Goal: Complete application form

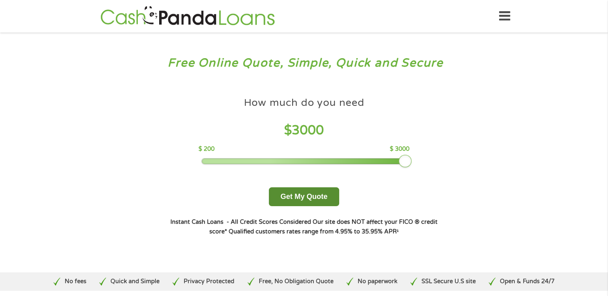
click at [292, 198] on button "Get My Quote" at bounding box center [304, 197] width 70 height 19
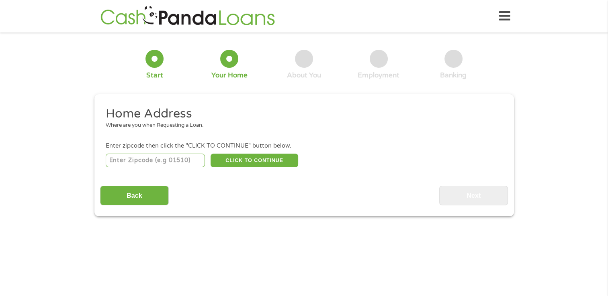
click at [162, 162] on input "number" at bounding box center [155, 161] width 99 height 14
type input "72007"
select select "Arkansas"
click at [235, 161] on button "CLICK TO CONTINUE" at bounding box center [255, 161] width 88 height 14
type input "72007"
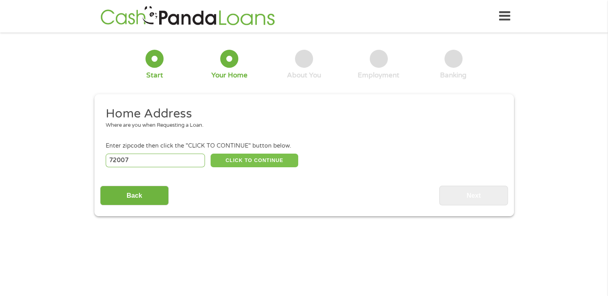
type input "Austin"
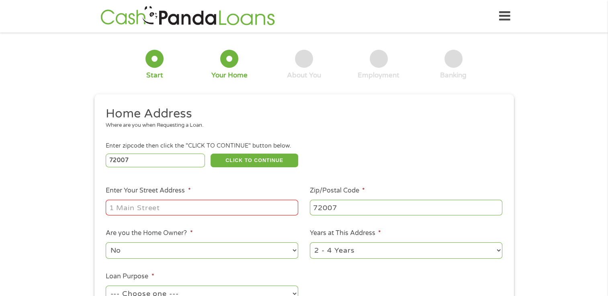
click at [240, 212] on input "Enter Your Street Address *" at bounding box center [202, 207] width 192 height 15
type input "214 Shafer Trail"
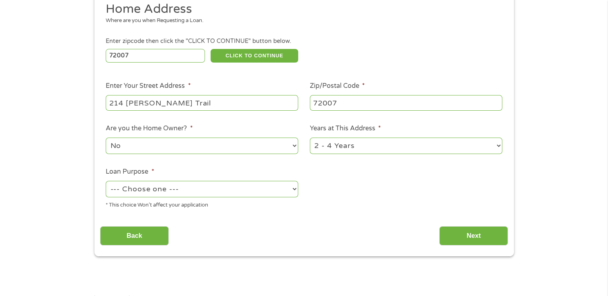
scroll to position [118, 0]
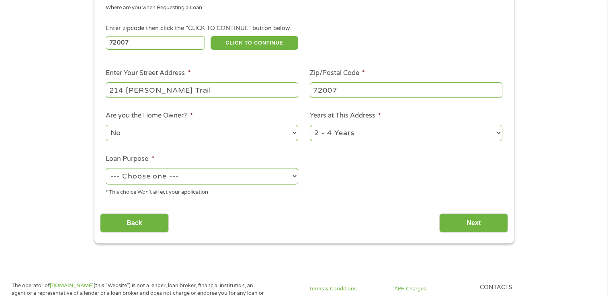
click at [125, 180] on select "--- Choose one --- Pay Bills Debt Consolidation Home Improvement Major Purchase…" at bounding box center [202, 176] width 192 height 16
select select "other"
click at [106, 169] on select "--- Choose one --- Pay Bills Debt Consolidation Home Improvement Major Purchase…" at bounding box center [202, 176] width 192 height 16
click at [463, 227] on input "Next" at bounding box center [473, 224] width 69 height 20
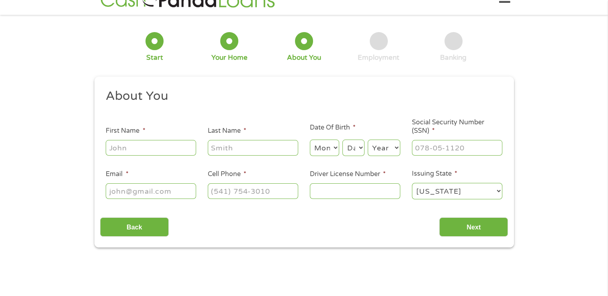
scroll to position [0, 0]
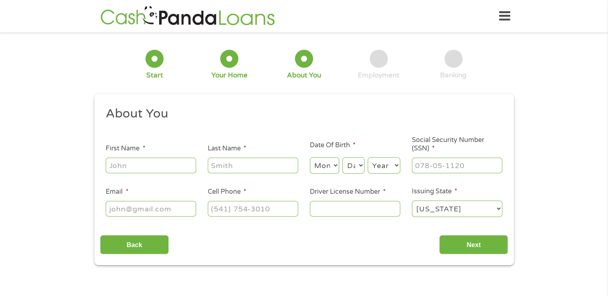
click at [123, 169] on input "First Name *" at bounding box center [151, 165] width 90 height 15
type input "Maryann"
type input "Paetzmann"
select select "3"
select select "18"
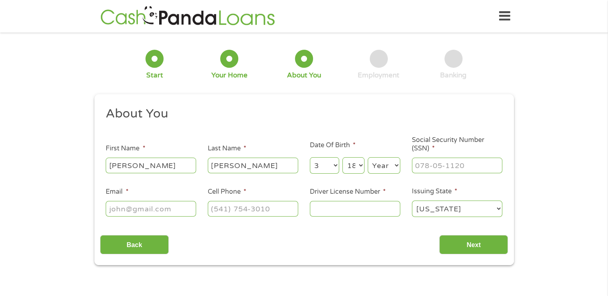
select select "1967"
type input "mpaetzmann@yahoo.com"
type input "(501) 446-0980"
click at [432, 167] on input "Social Security Number (SSN) *" at bounding box center [457, 165] width 90 height 15
type input "___-__-____"
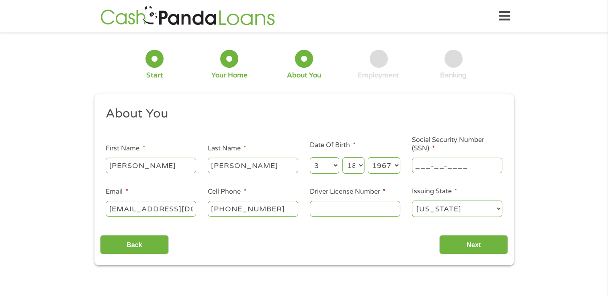
click at [447, 62] on div at bounding box center [453, 59] width 18 height 18
click at [424, 164] on input "Social Security Number (SSN) *" at bounding box center [457, 165] width 90 height 15
type input "318-58-9678"
click at [323, 213] on input "Driver License Number *" at bounding box center [355, 208] width 90 height 15
type input "944497981"
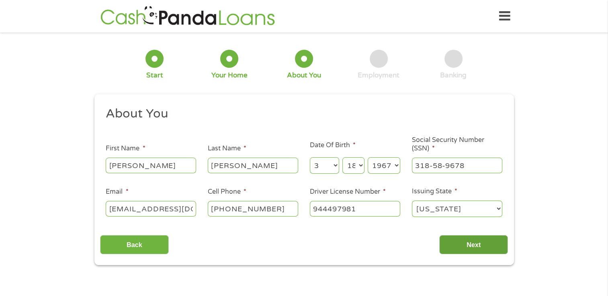
click at [443, 247] on input "Next" at bounding box center [473, 245] width 69 height 20
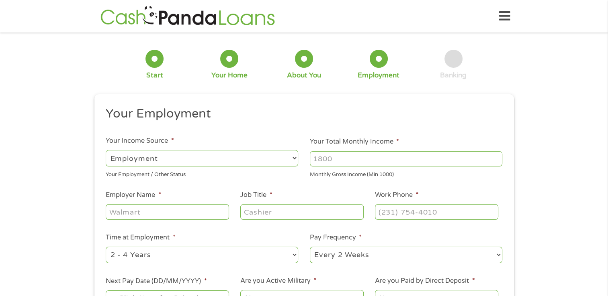
scroll to position [3, 3]
click at [323, 155] on input "Your Total Monthly Income *" at bounding box center [406, 158] width 192 height 15
type input "4100"
click at [112, 213] on input "Employer Name *" at bounding box center [167, 211] width 123 height 15
type input "a"
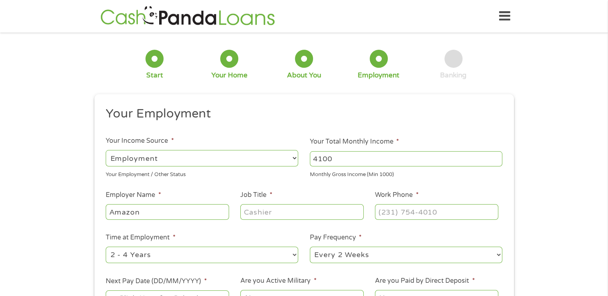
type input "Amazon"
type input "Delivery Driver"
type input "(___) ___-____"
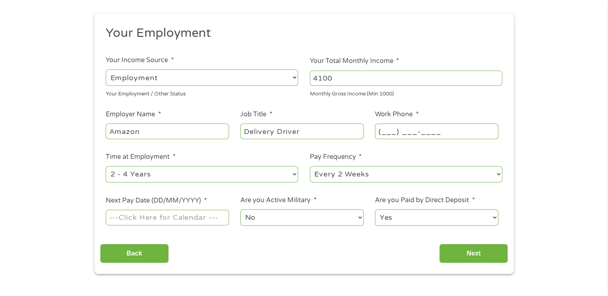
scroll to position [95, 0]
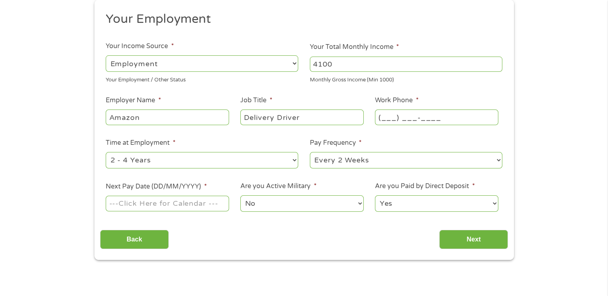
click at [121, 205] on input "Next Pay Date (DD/MM/YYYY) *" at bounding box center [167, 203] width 123 height 15
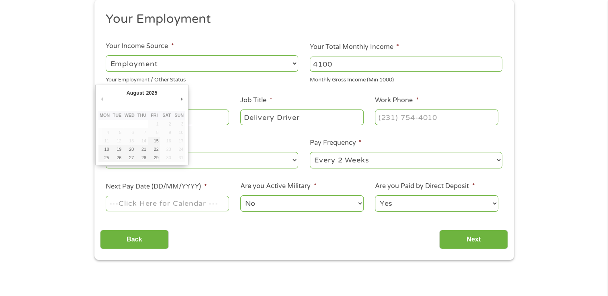
type input "29/08/2025"
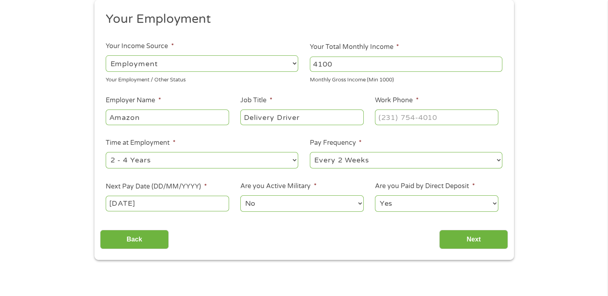
click at [383, 122] on input "Work Phone *" at bounding box center [436, 117] width 123 height 15
type input "(501) 961-8341"
click at [447, 243] on input "Next" at bounding box center [473, 240] width 69 height 20
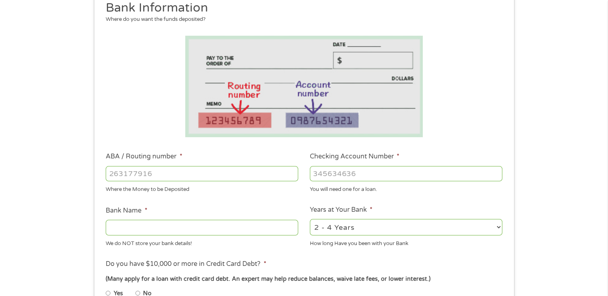
scroll to position [106, 0]
